Goal: Transaction & Acquisition: Purchase product/service

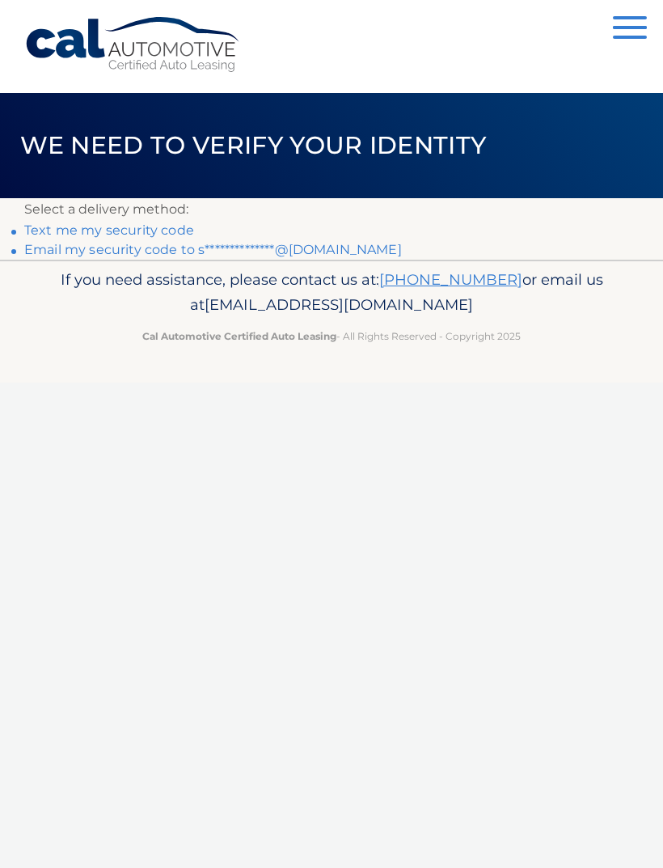
click at [64, 234] on link "Text me my security code" at bounding box center [109, 229] width 170 height 15
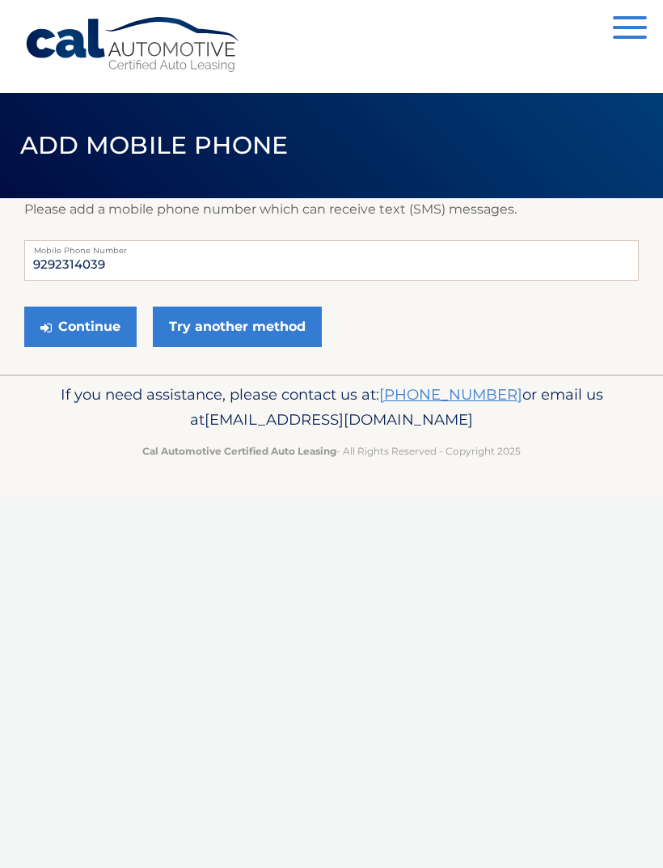
click at [74, 336] on button "Continue" at bounding box center [80, 326] width 112 height 40
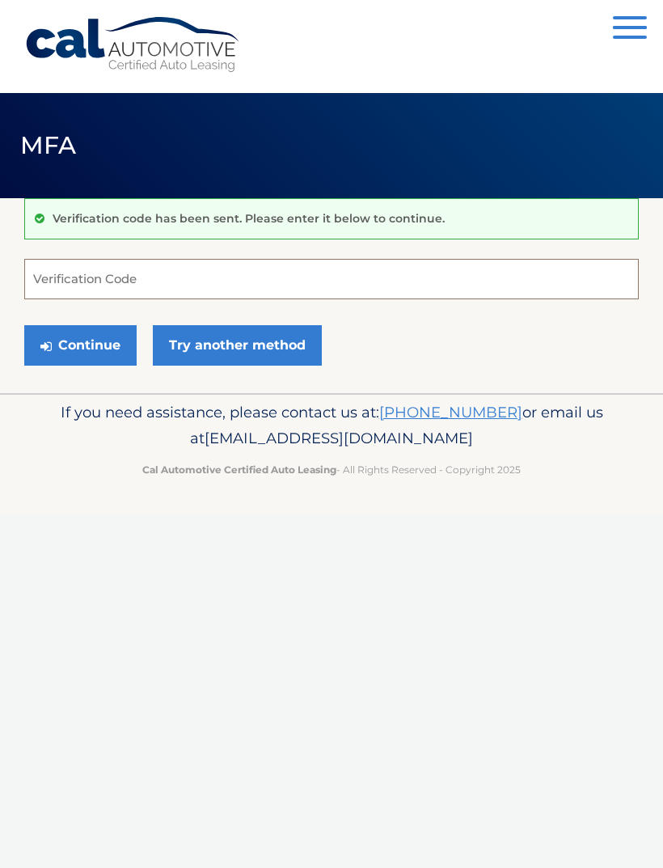
click at [248, 284] on input "Verification Code" at bounding box center [331, 279] width 614 height 40
type input "171331"
click at [95, 354] on button "Continue" at bounding box center [80, 345] width 112 height 40
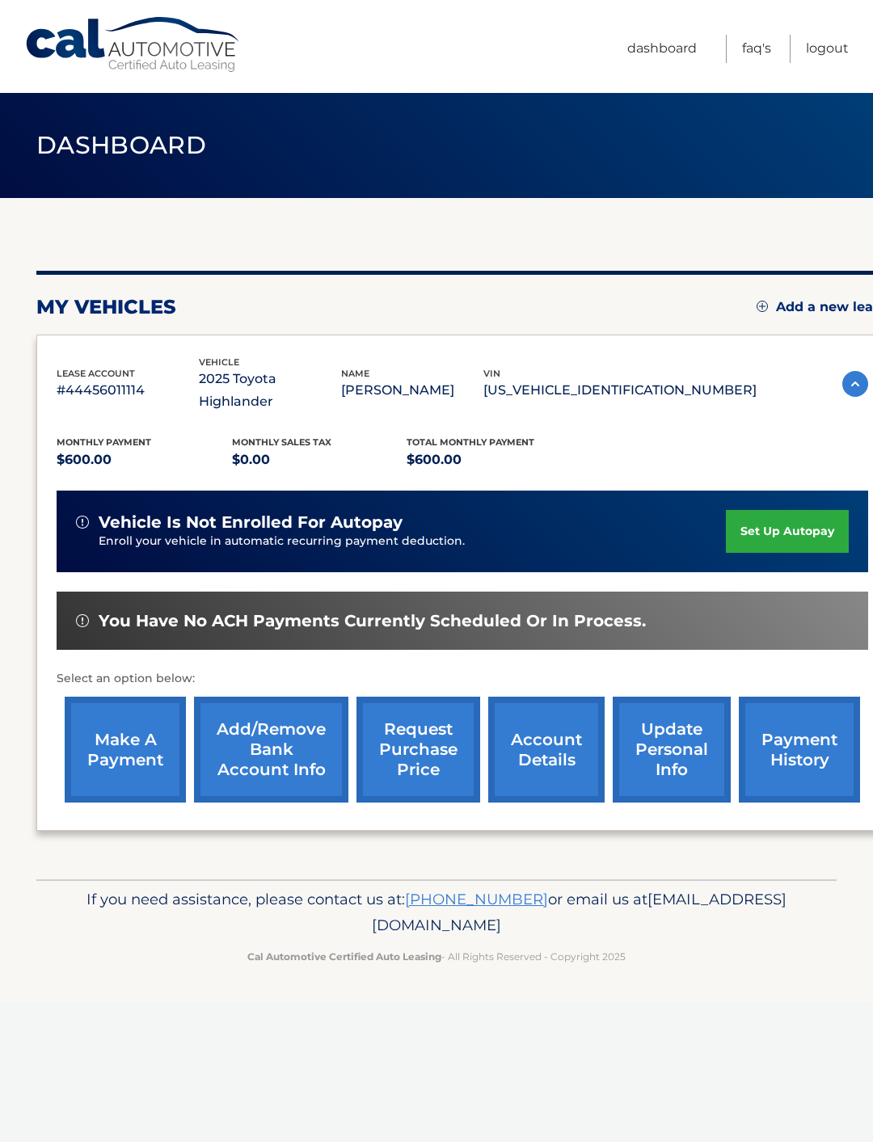
click at [140, 732] on link "make a payment" at bounding box center [125, 750] width 121 height 106
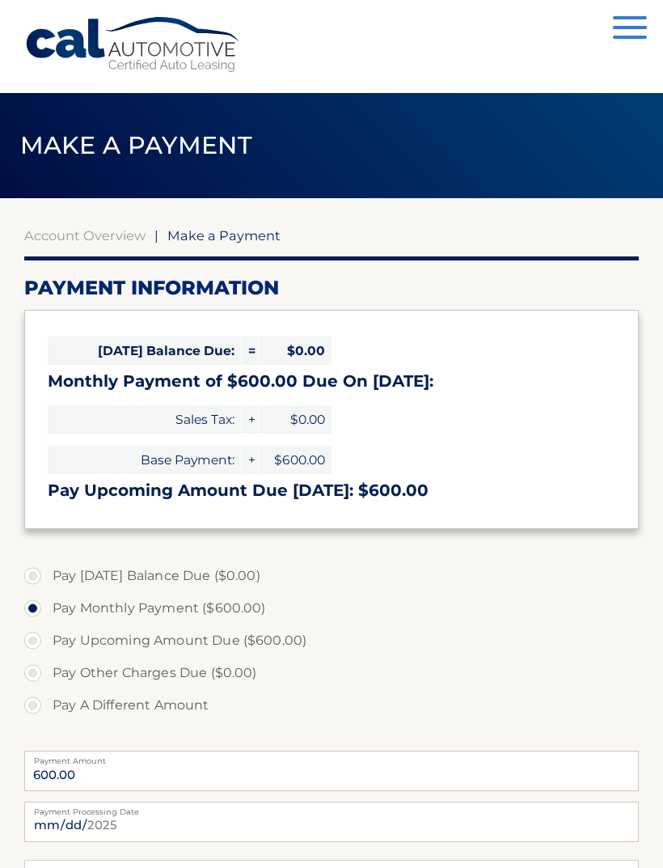
select select "ZWQ5MWI4NDktY2RlZi00N2NkLTlkNGEtNDI4M2ExMTJkYzY1"
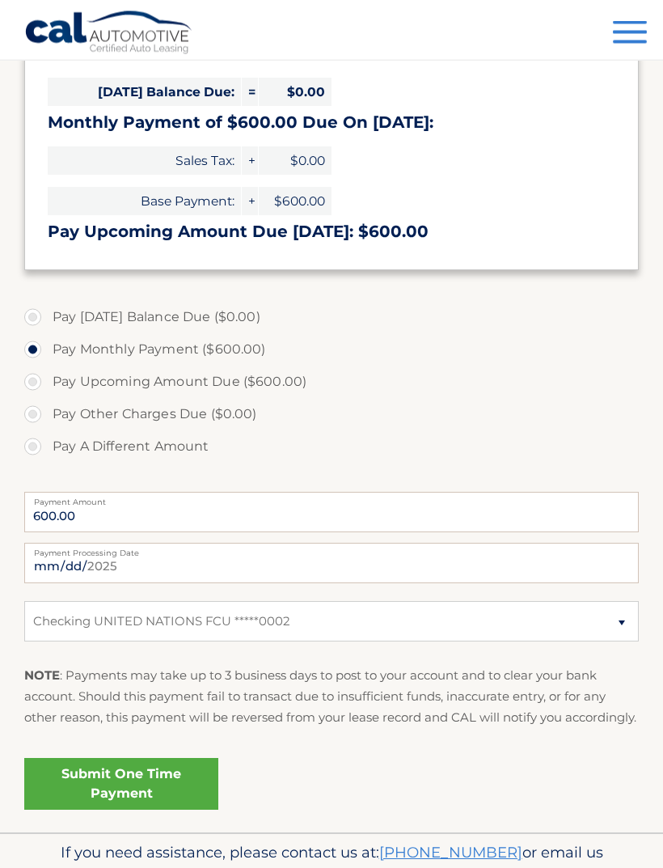
scroll to position [259, 0]
click at [444, 565] on input "[DATE]" at bounding box center [331, 563] width 614 height 40
type input "[DATE]"
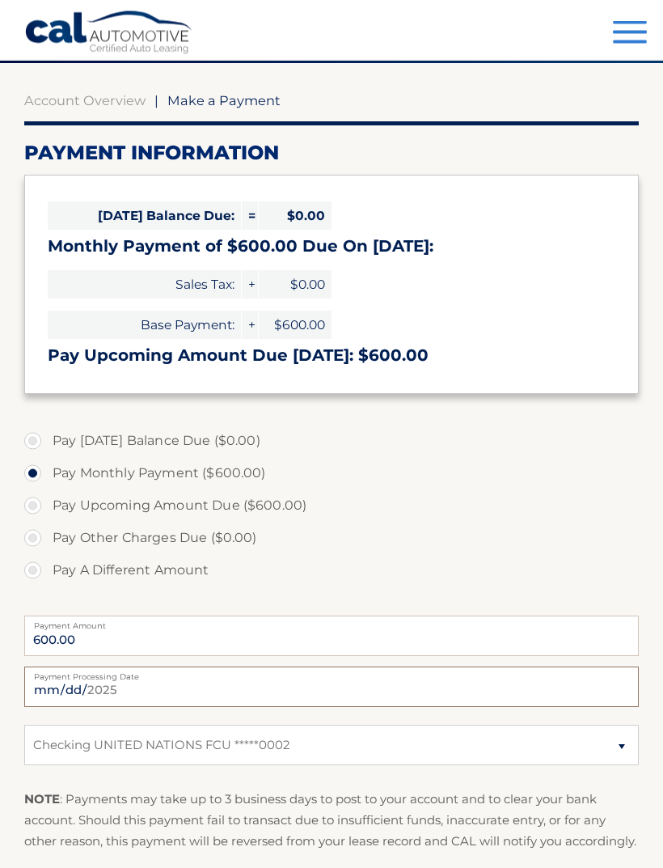
scroll to position [120, 0]
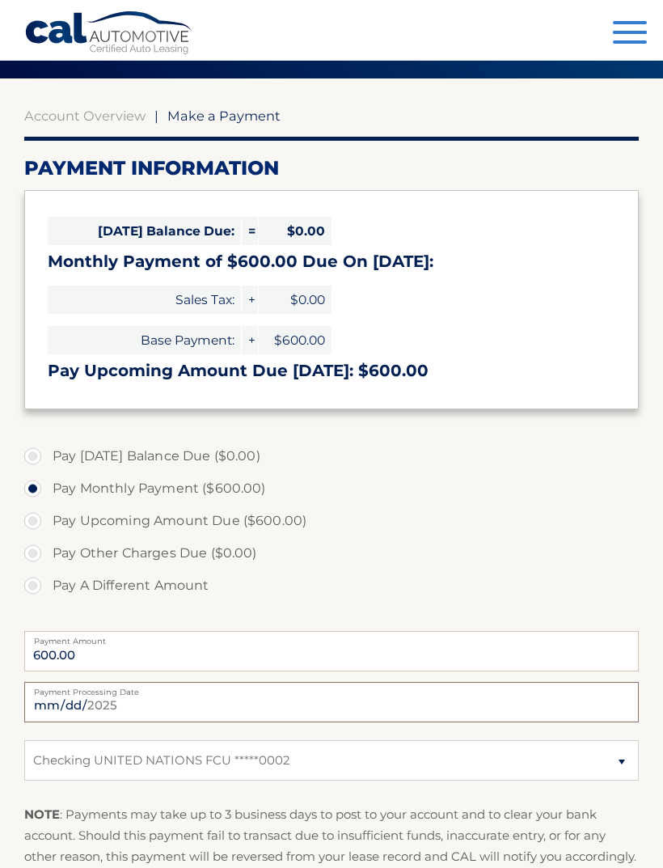
click at [521, 496] on label "Pay Monthly Payment ($600.00)" at bounding box center [331, 488] width 614 height 32
click at [47, 496] on input "Pay Monthly Payment ($600.00)" at bounding box center [39, 485] width 16 height 26
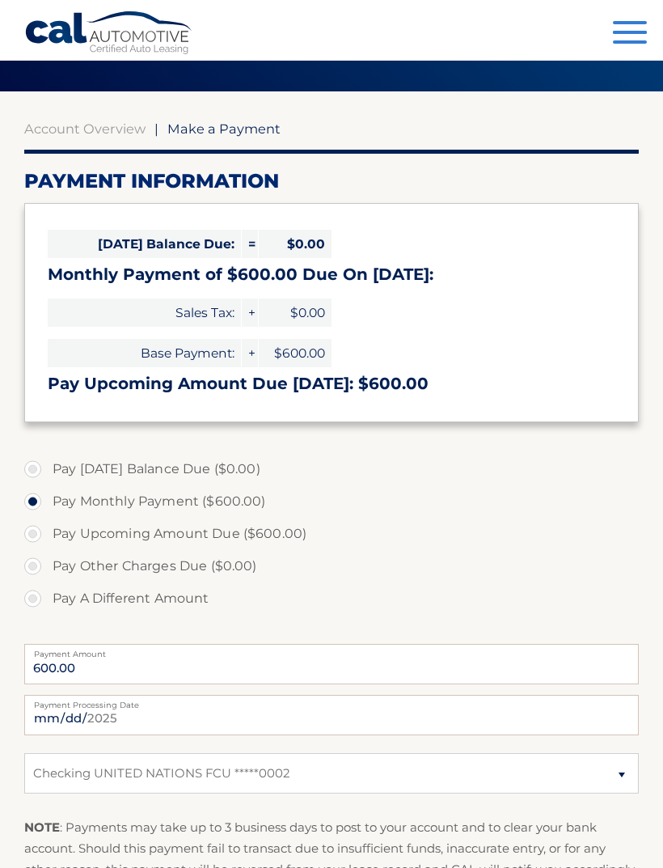
scroll to position [112, 0]
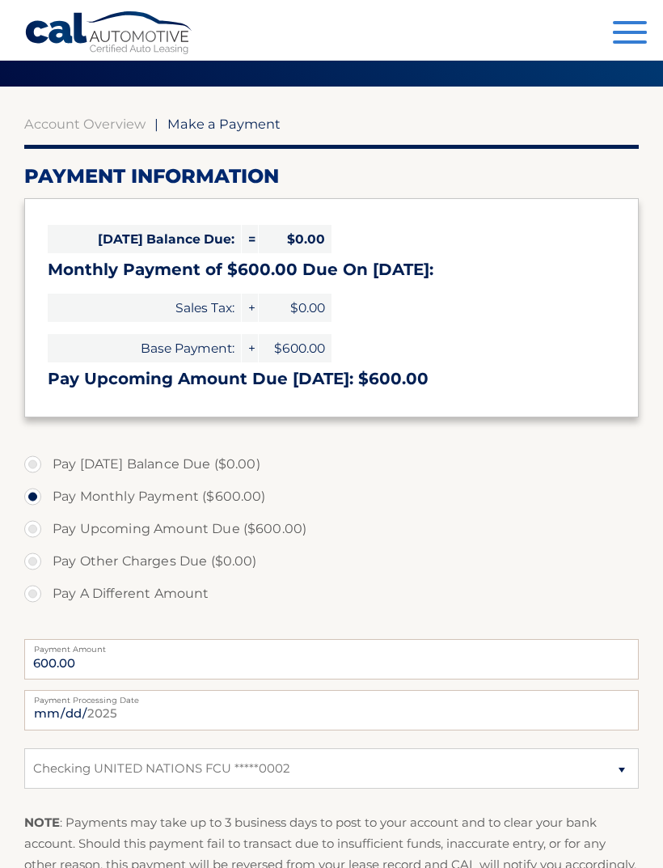
click at [36, 534] on label "Pay Upcoming Amount Due ($600.00)" at bounding box center [331, 529] width 614 height 32
click at [36, 534] on input "Pay Upcoming Amount Due ($600.00)" at bounding box center [39, 526] width 16 height 26
radio input "true"
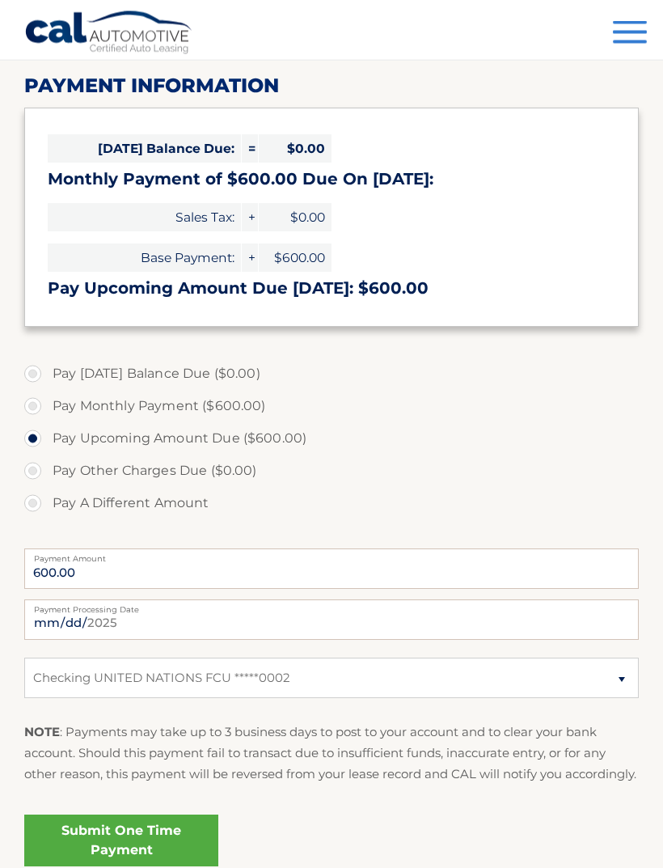
scroll to position [203, 0]
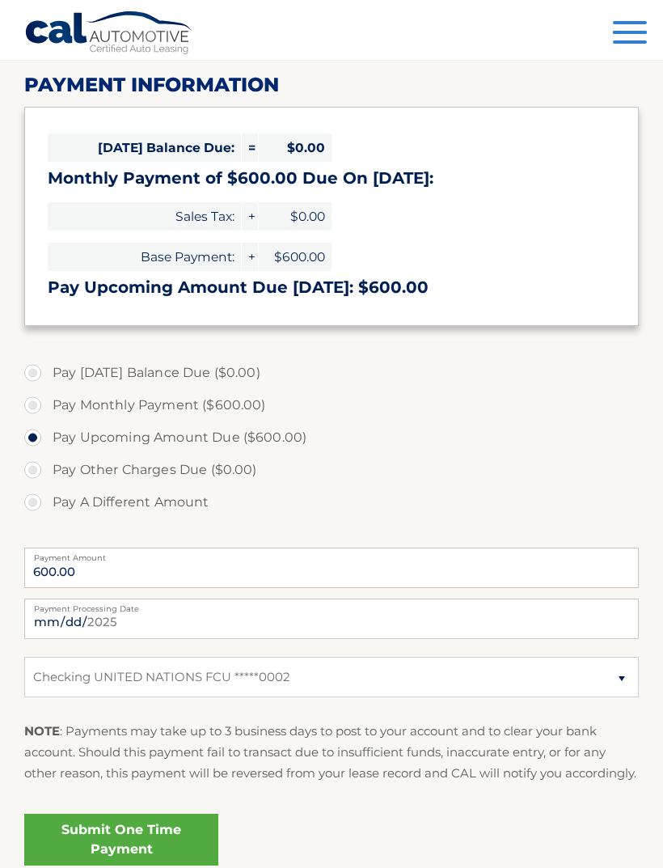
click at [36, 416] on label "Pay Monthly Payment ($600.00)" at bounding box center [331, 405] width 614 height 32
click at [36, 415] on input "Pay Monthly Payment ($600.00)" at bounding box center [39, 402] width 16 height 26
radio input "true"
click at [161, 854] on link "Submit One Time Payment" at bounding box center [121, 839] width 194 height 52
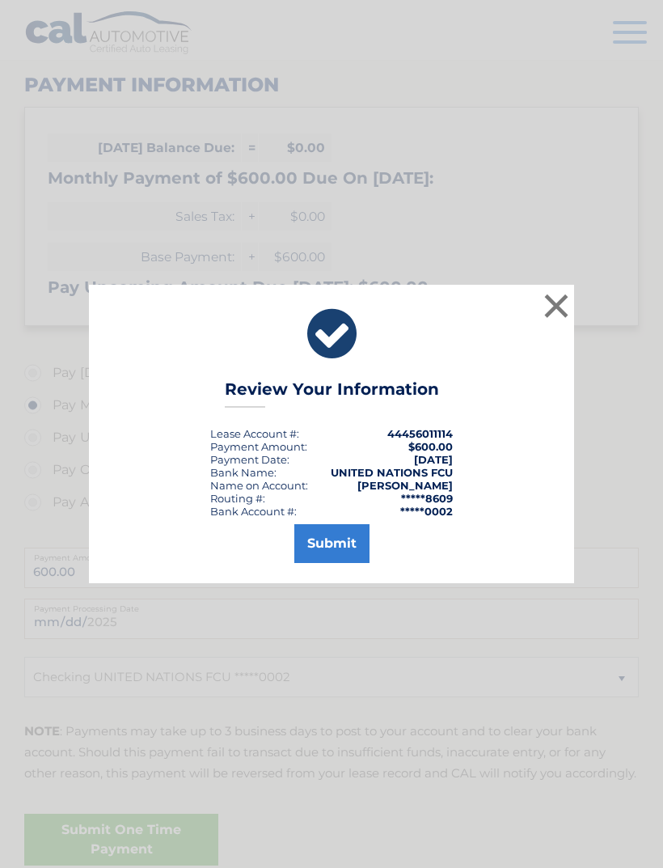
click at [345, 563] on button "Submit" at bounding box center [331, 543] width 75 height 39
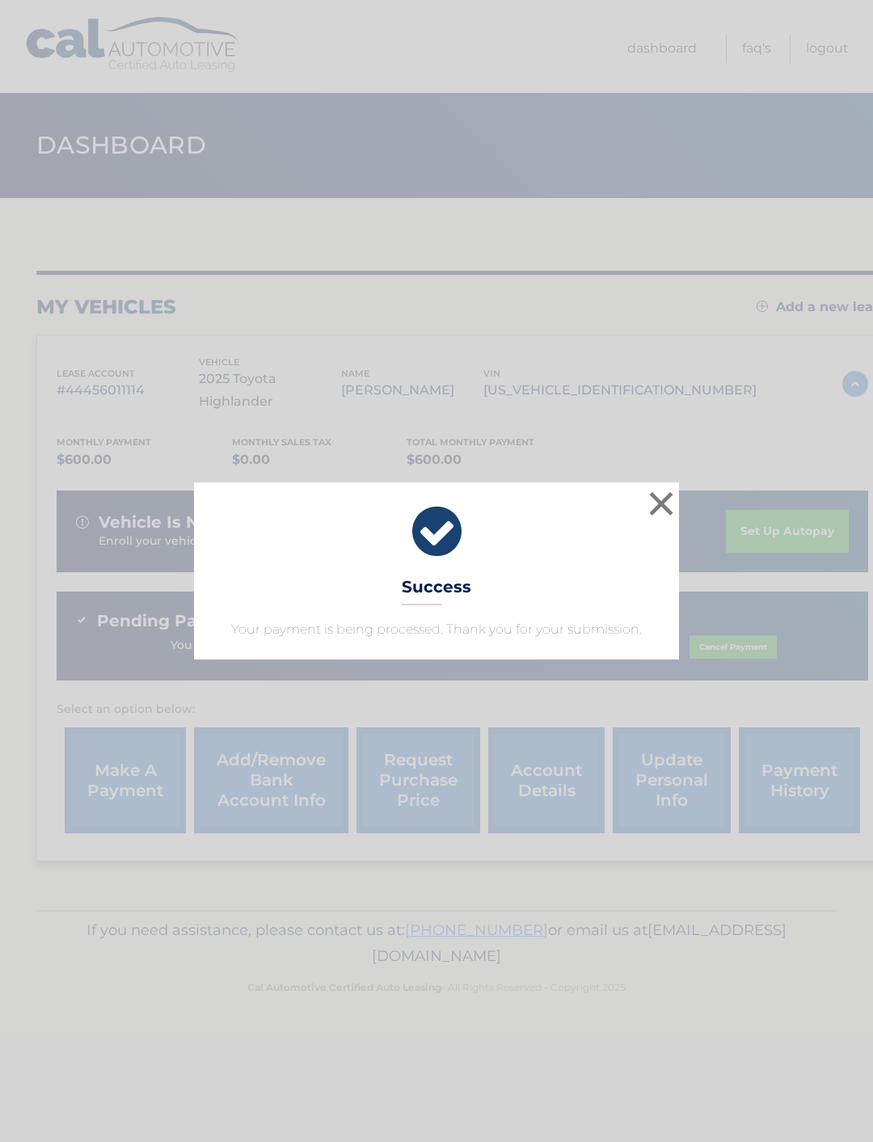
click at [665, 500] on button "×" at bounding box center [661, 504] width 32 height 32
